Goal: Task Accomplishment & Management: Manage account settings

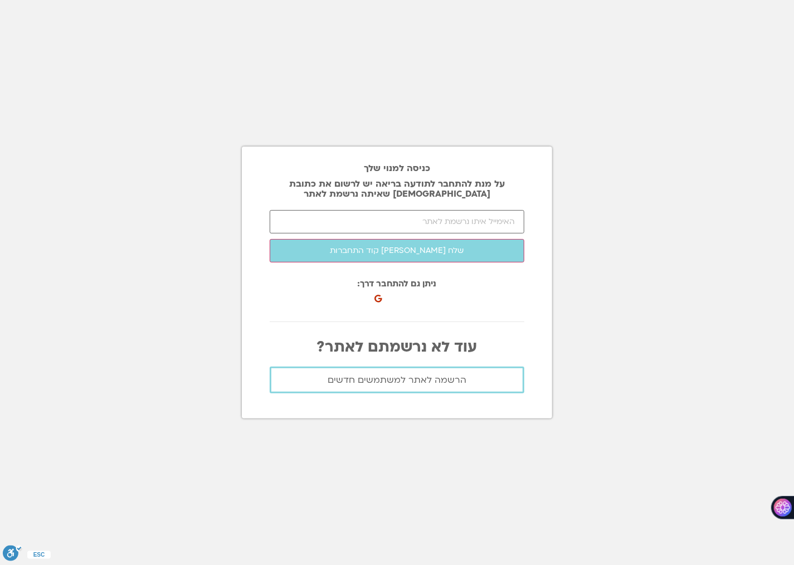
click at [378, 298] on icon at bounding box center [378, 299] width 8 height 8
click at [395, 281] on div at bounding box center [451, 295] width 145 height 35
click at [381, 310] on div at bounding box center [451, 295] width 145 height 35
click at [369, 313] on div at bounding box center [397, 321] width 254 height 17
click at [429, 213] on input "email" at bounding box center [397, 221] width 254 height 23
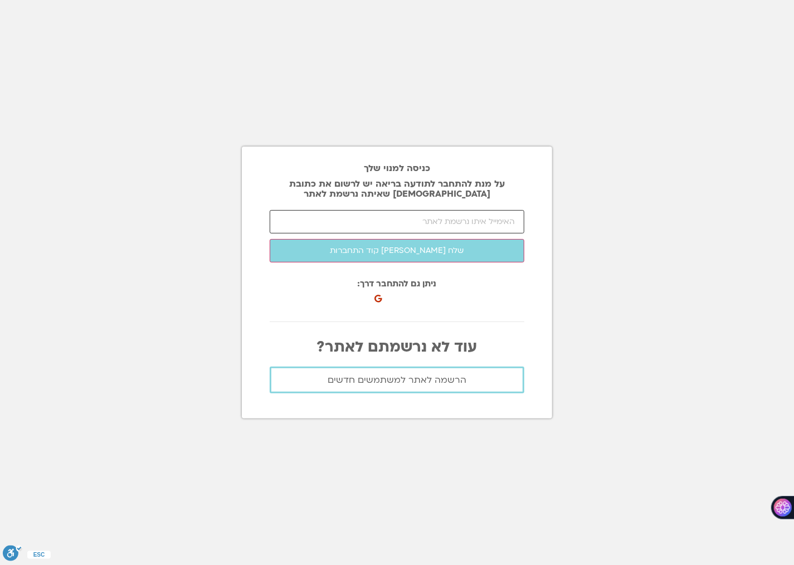
type input "[EMAIL_ADDRESS][DOMAIN_NAME]"
click at [393, 307] on div at bounding box center [451, 295] width 145 height 35
click at [378, 297] on icon at bounding box center [378, 299] width 8 height 8
click at [383, 297] on div at bounding box center [451, 295] width 145 height 35
click at [444, 224] on input "email" at bounding box center [397, 221] width 254 height 23
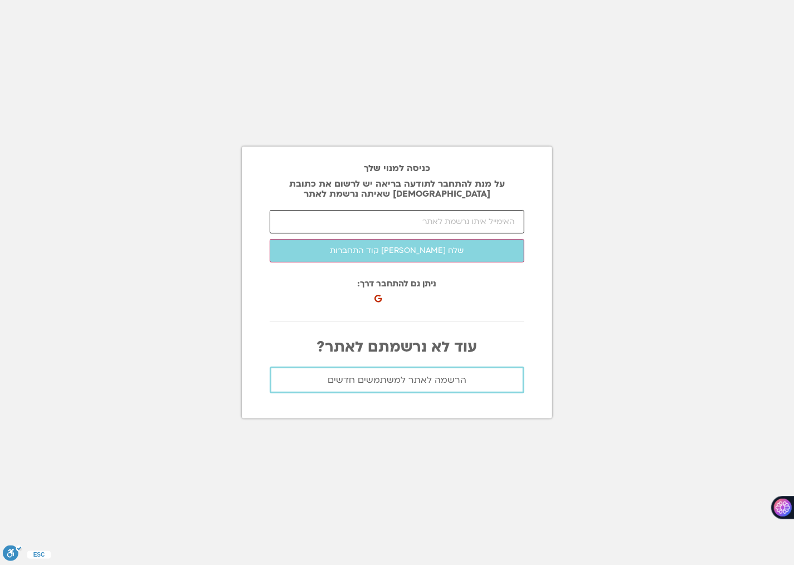
type input "[EMAIL_ADDRESS][DOMAIN_NAME]"
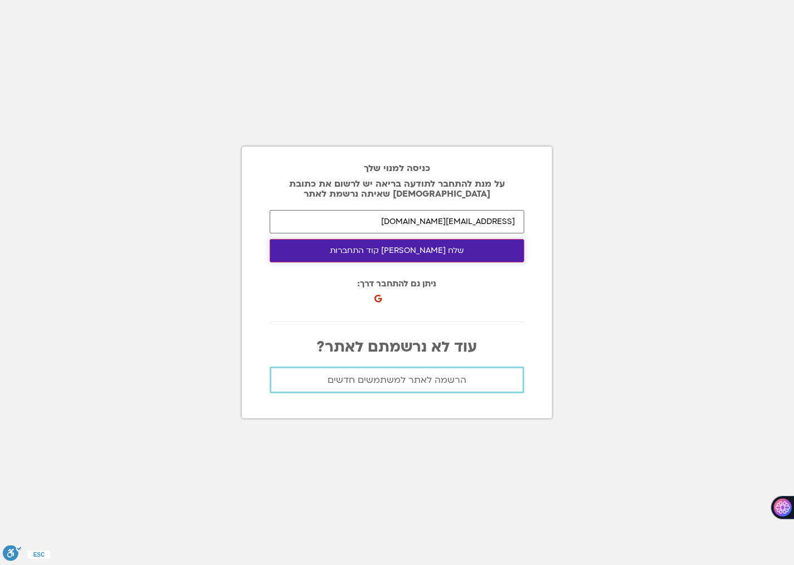
click at [412, 259] on button "שלח [PERSON_NAME] קוד התחברות" at bounding box center [397, 250] width 254 height 23
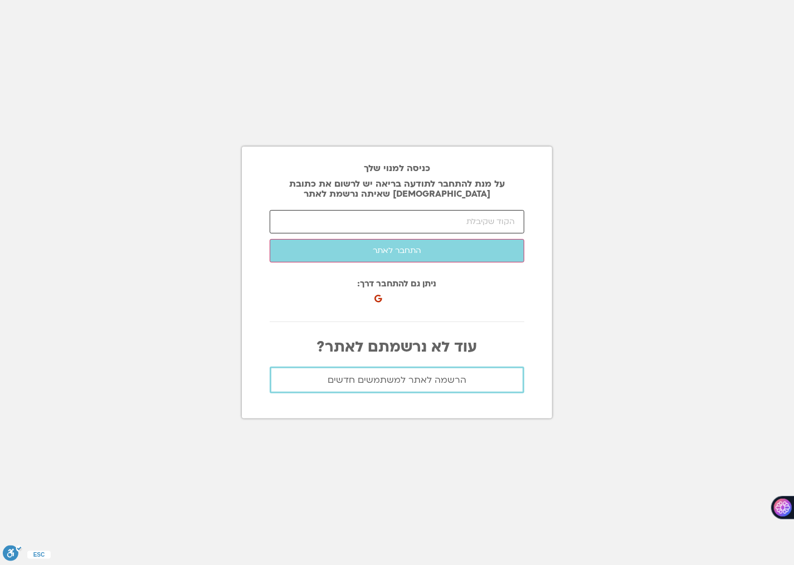
click at [370, 227] on input "number" at bounding box center [397, 221] width 254 height 23
type input "71861"
click button "שלח [PERSON_NAME] קוד התחברות" at bounding box center [0, 0] width 0 height 0
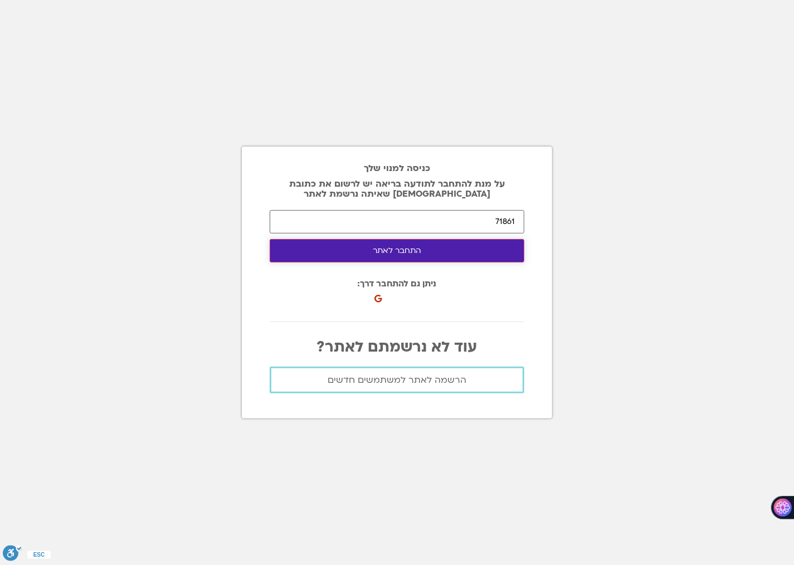
click at [403, 252] on button "התחבר לאתר" at bounding box center [397, 250] width 254 height 23
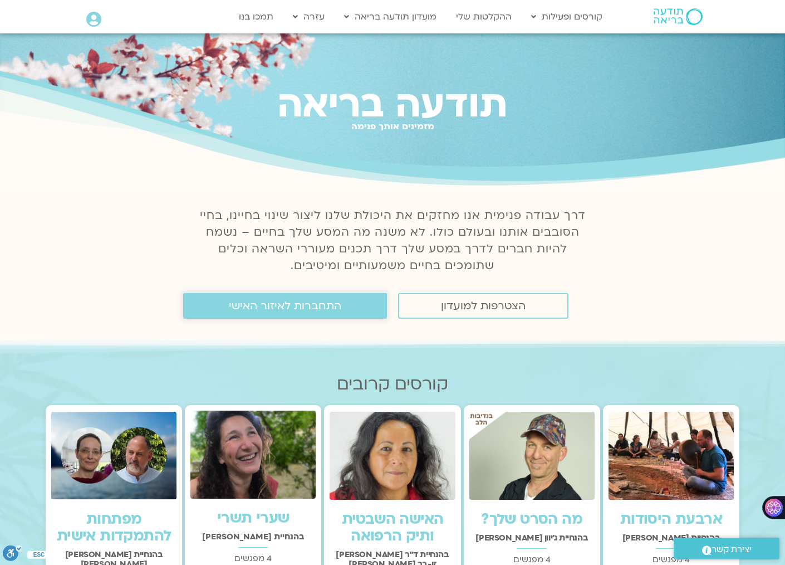
click at [332, 307] on span "התחברות לאיזור האישי" at bounding box center [285, 306] width 112 height 12
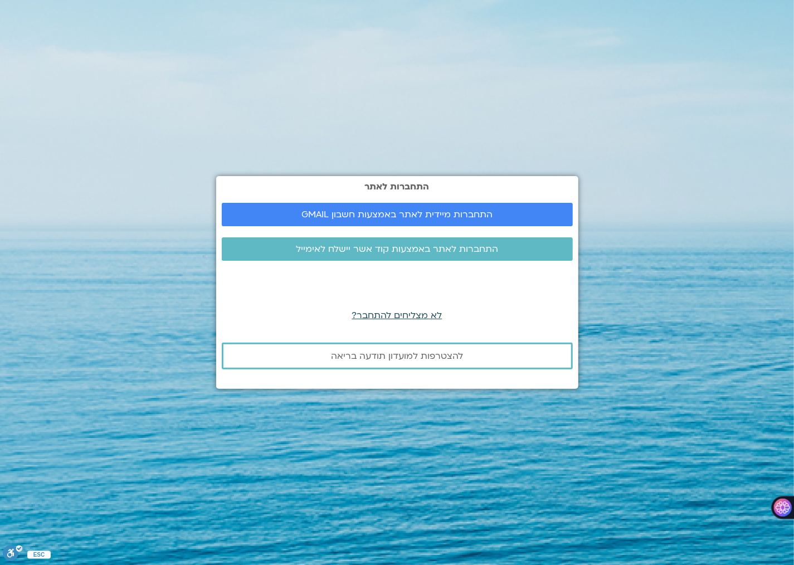
click at [421, 311] on span "לא מצליחים להתחבר?" at bounding box center [397, 315] width 90 height 12
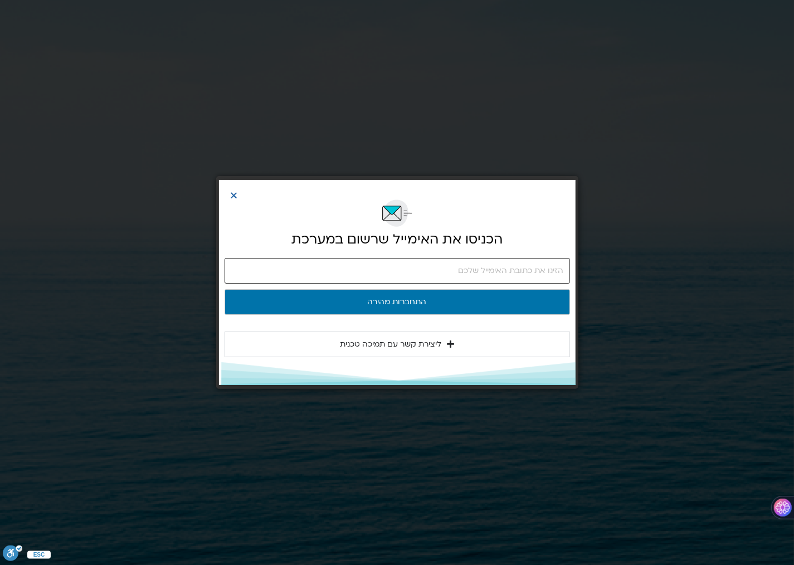
click at [466, 276] on input "email" at bounding box center [396, 271] width 345 height 26
type input "moti.maish@gmail.com"
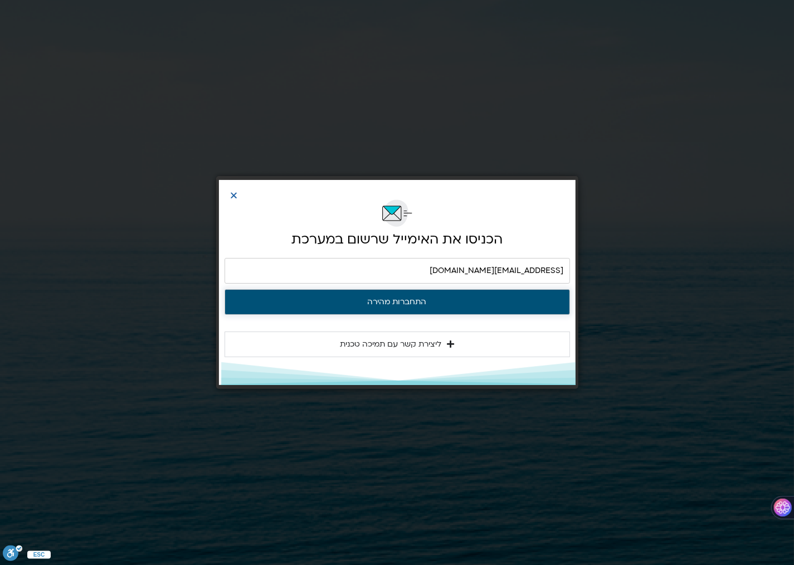
click at [431, 303] on button "התחברות מהירה" at bounding box center [396, 302] width 345 height 26
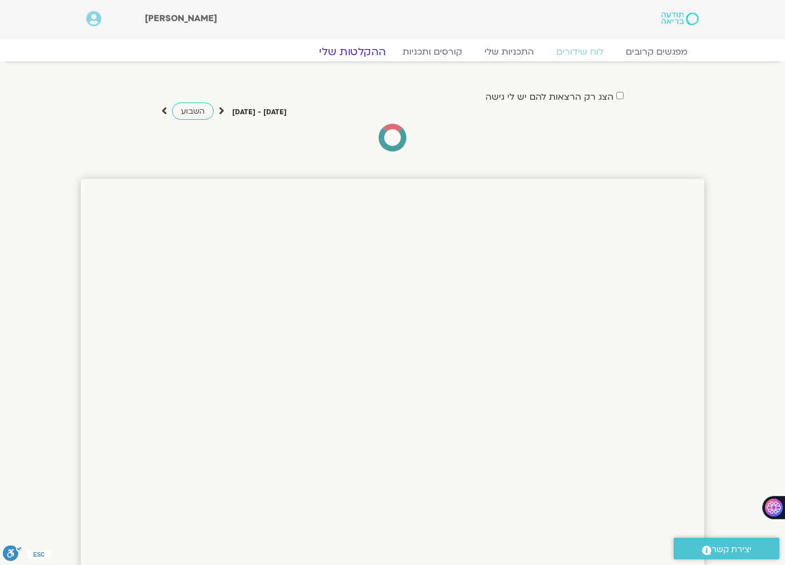
click at [364, 48] on link "ההקלטות שלי" at bounding box center [353, 51] width 94 height 13
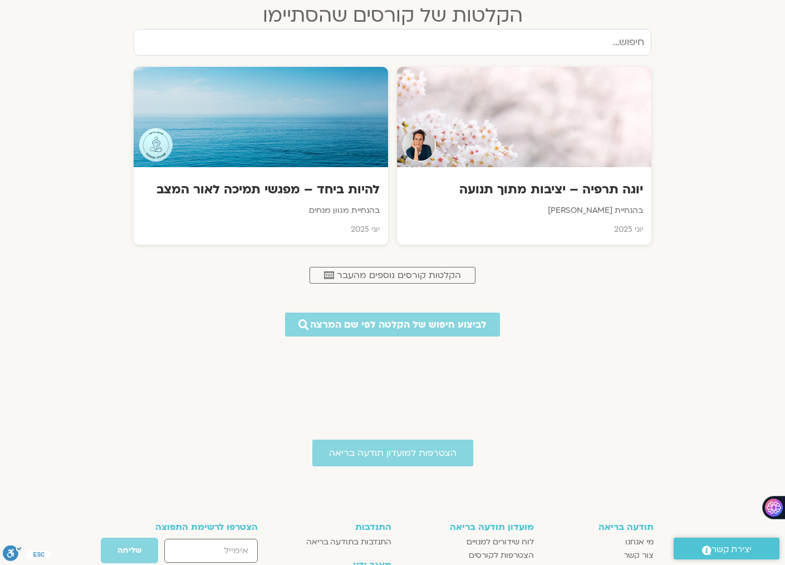
scroll to position [557, 0]
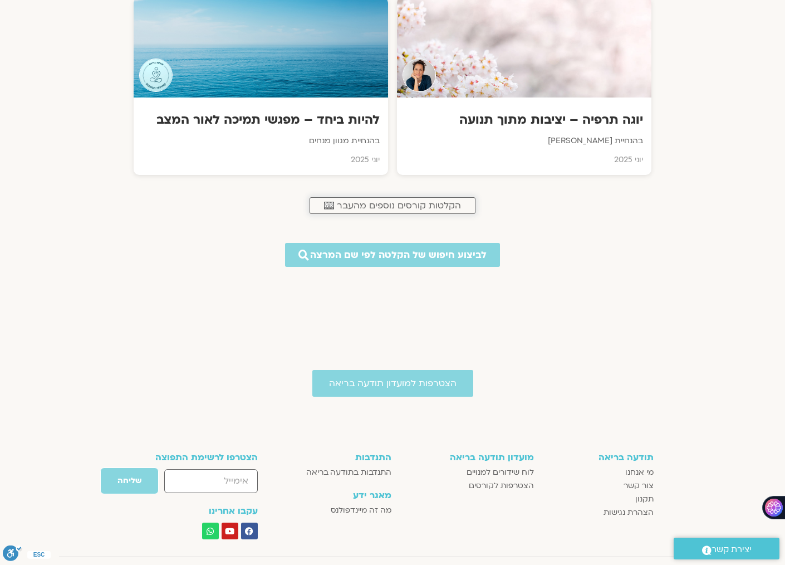
click at [421, 203] on span "הקלטות קורסים נוספים מהעבר" at bounding box center [399, 205] width 124 height 10
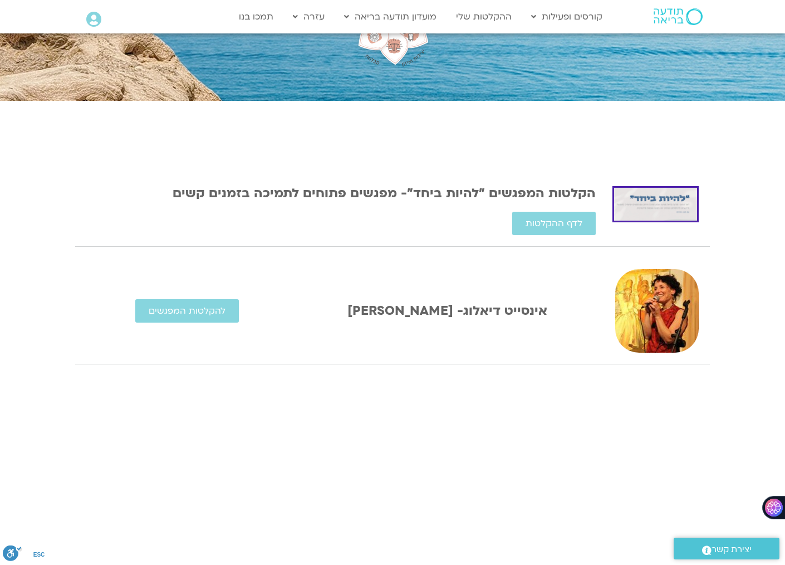
scroll to position [278, 0]
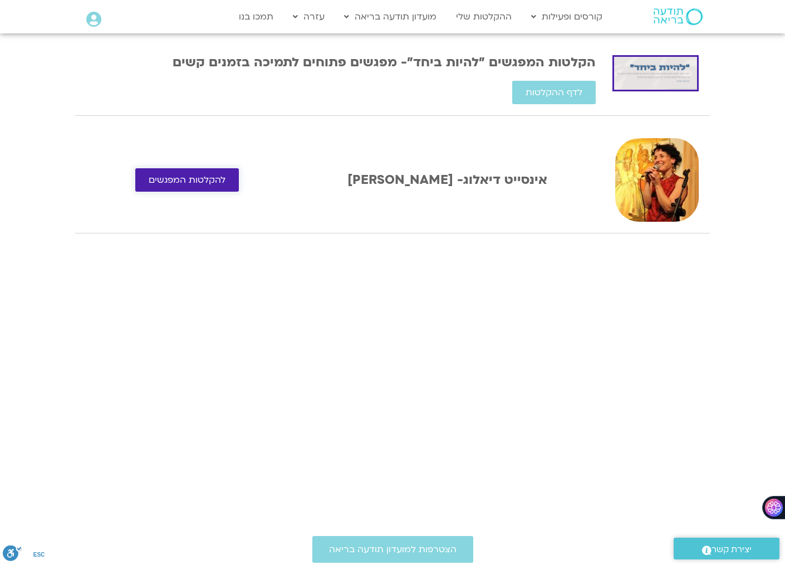
click at [225, 183] on span "להקלטות המפגשים" at bounding box center [187, 180] width 77 height 10
